Goal: Navigation & Orientation: Go to known website

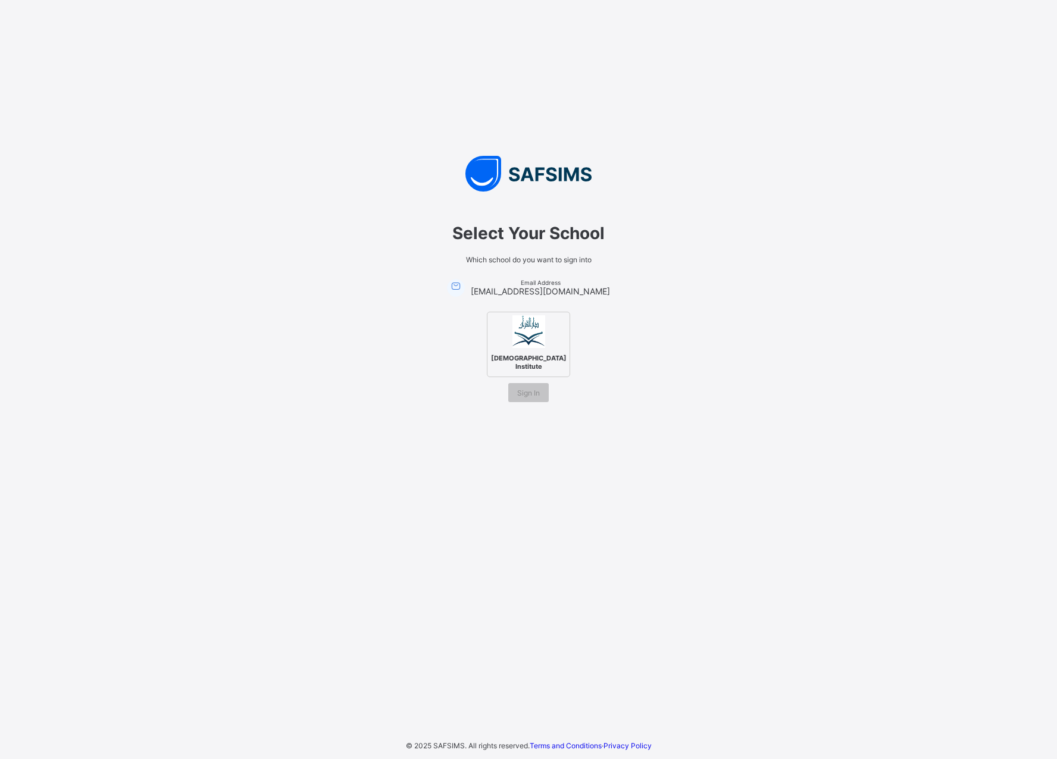
click at [523, 359] on span "[DEMOGRAPHIC_DATA] Institute" at bounding box center [529, 362] width 82 height 23
click at [541, 393] on div "Sign In" at bounding box center [528, 392] width 40 height 19
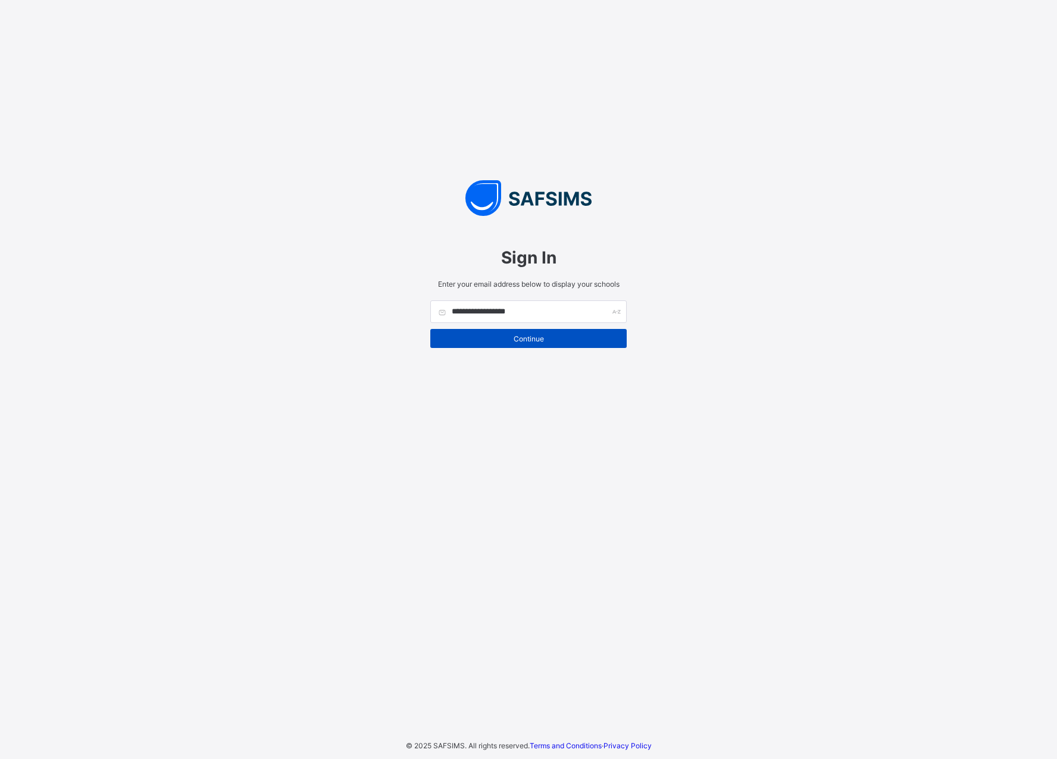
click at [524, 344] on div "Continue" at bounding box center [528, 338] width 196 height 19
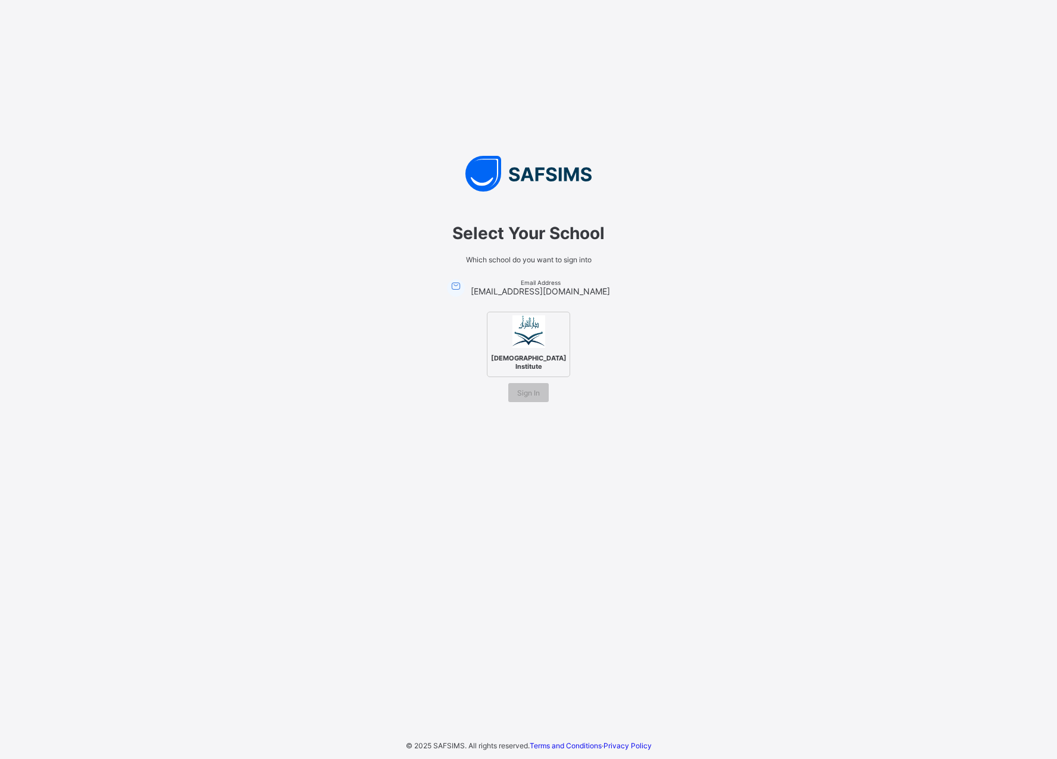
click at [527, 365] on span "[DEMOGRAPHIC_DATA] Institute" at bounding box center [529, 362] width 82 height 23
